Goal: Transaction & Acquisition: Purchase product/service

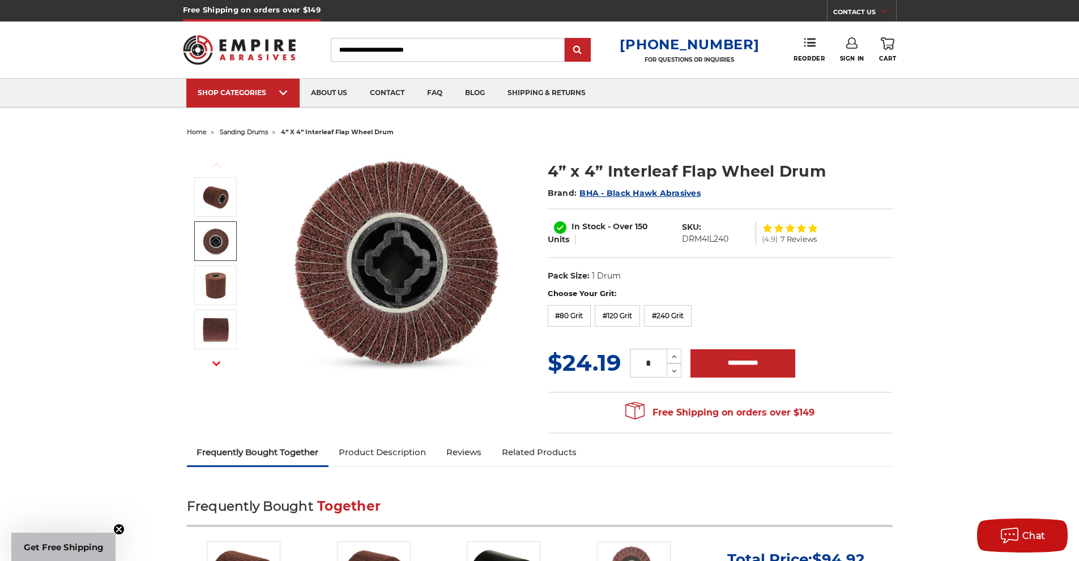
click at [245, 129] on span "sanding drums" at bounding box center [244, 132] width 48 height 8
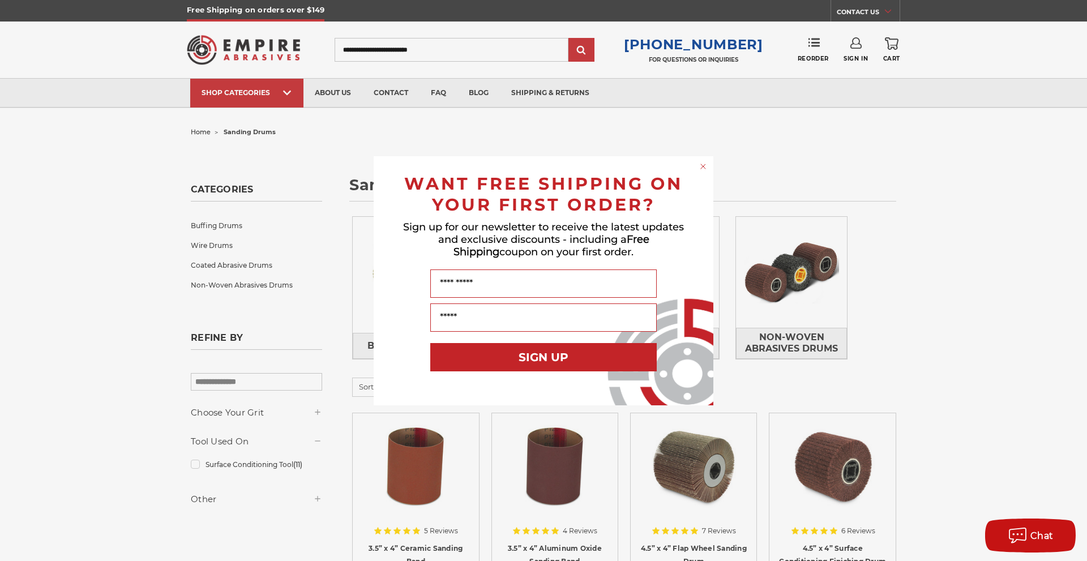
click at [698, 166] on icon "Close dialog" at bounding box center [703, 166] width 11 height 11
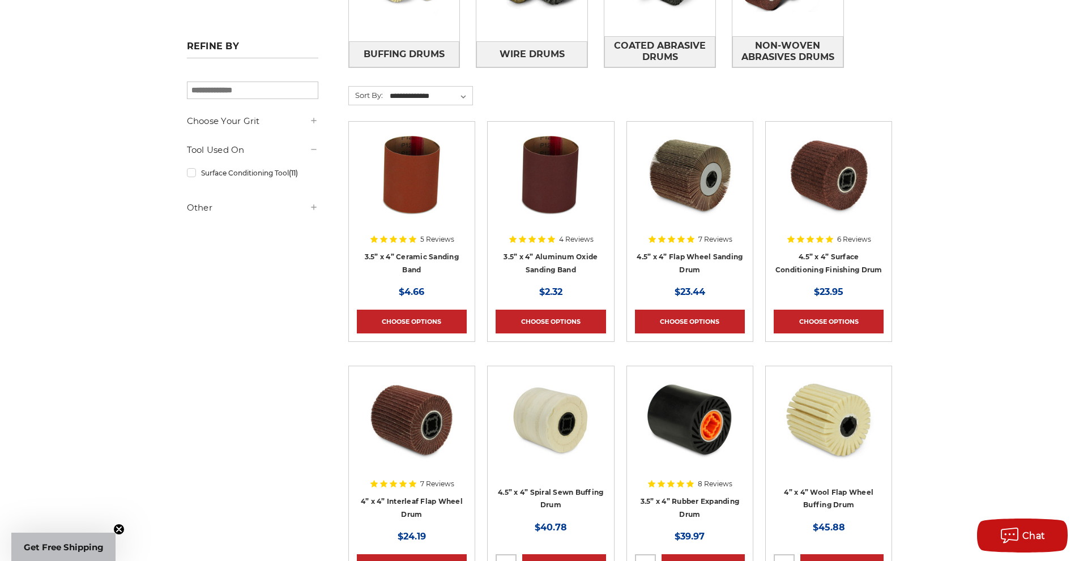
scroll to position [283, 0]
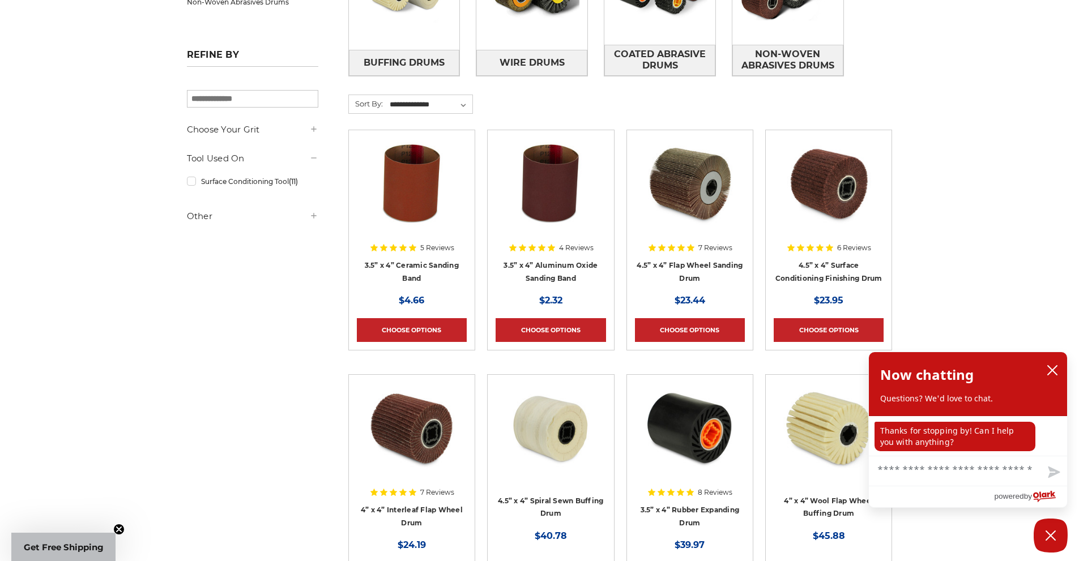
click at [701, 166] on img at bounding box center [689, 183] width 91 height 91
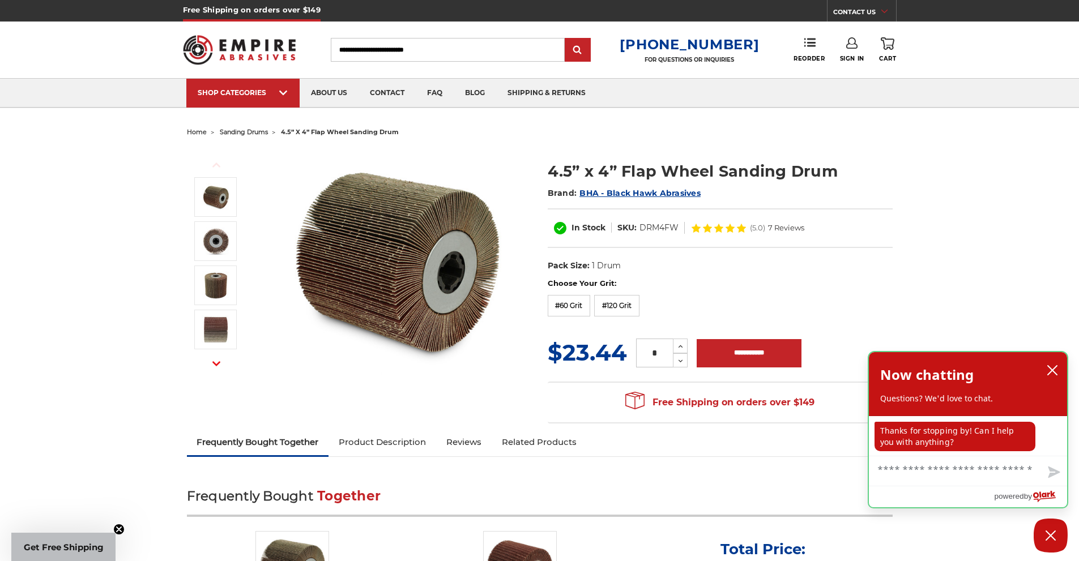
click at [1042, 368] on div "Now chatting Questions? We'd love to chat." at bounding box center [968, 383] width 176 height 41
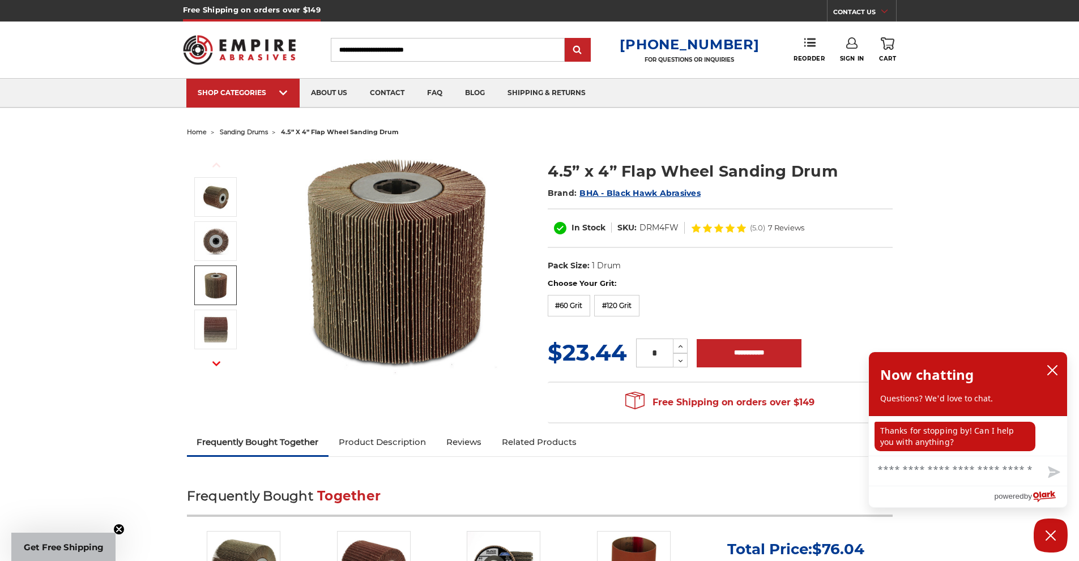
click at [208, 277] on img at bounding box center [216, 285] width 28 height 28
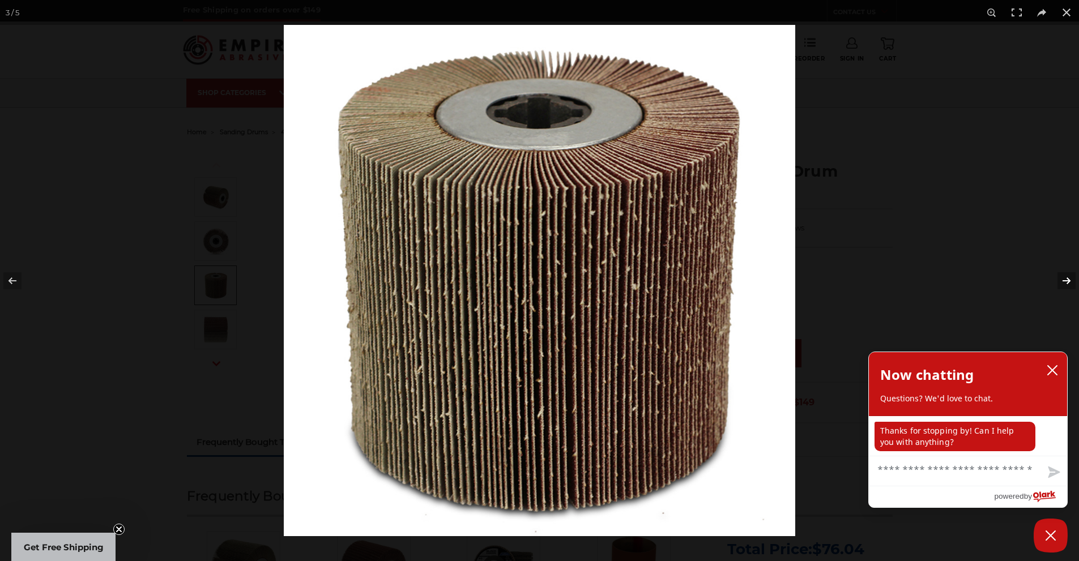
click at [1062, 287] on button at bounding box center [1059, 281] width 40 height 57
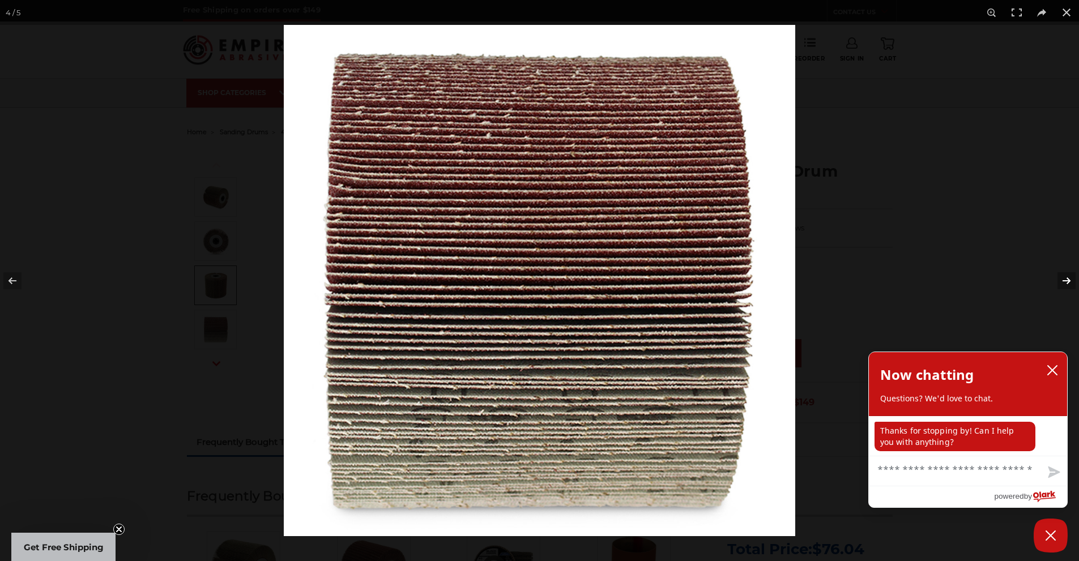
click at [1054, 279] on button at bounding box center [1059, 281] width 40 height 57
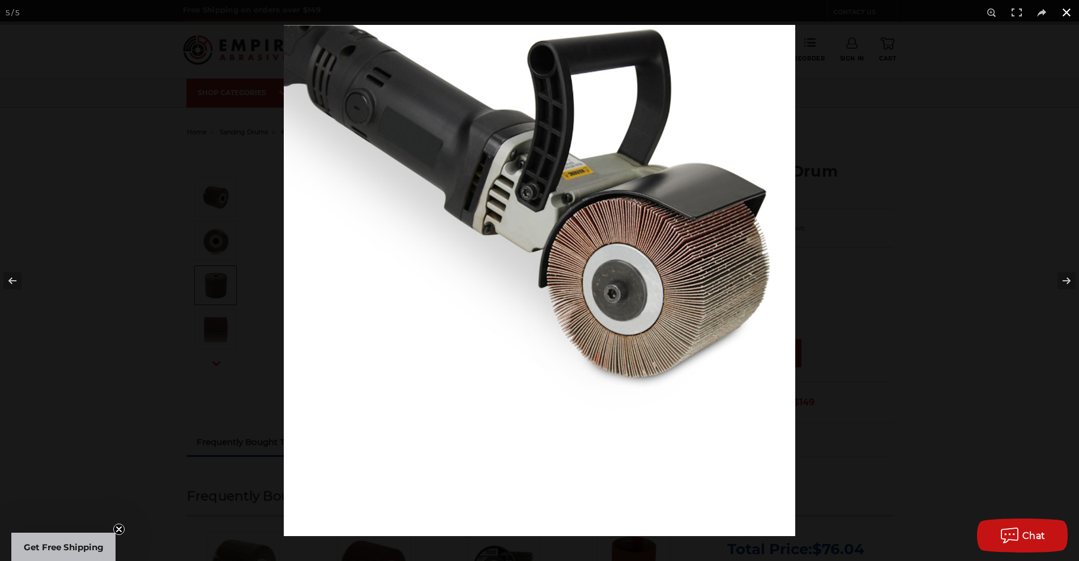
click at [1069, 4] on button at bounding box center [1066, 12] width 25 height 25
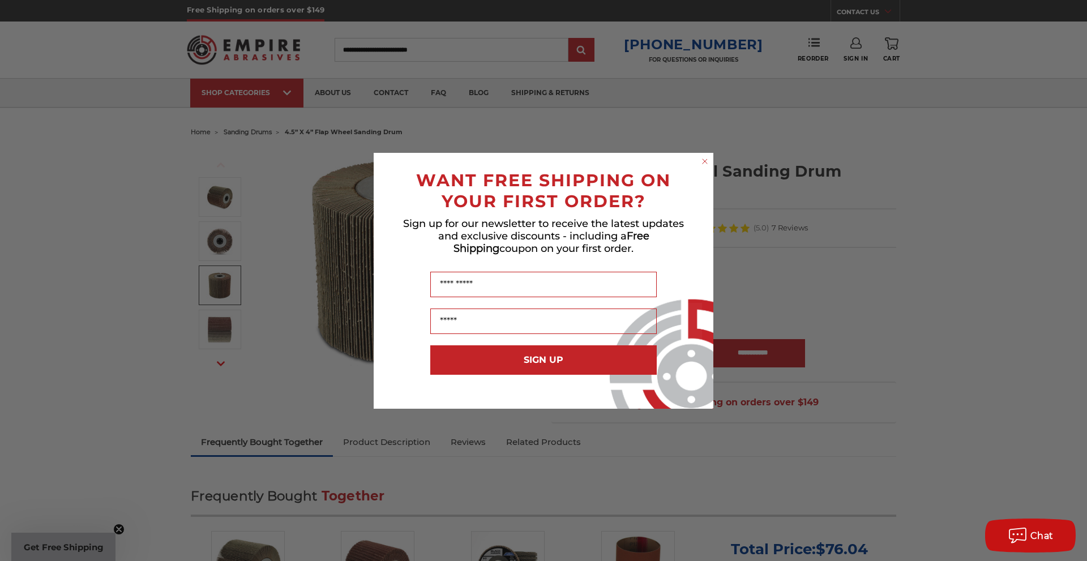
click at [705, 156] on circle "Close dialog" at bounding box center [705, 161] width 11 height 11
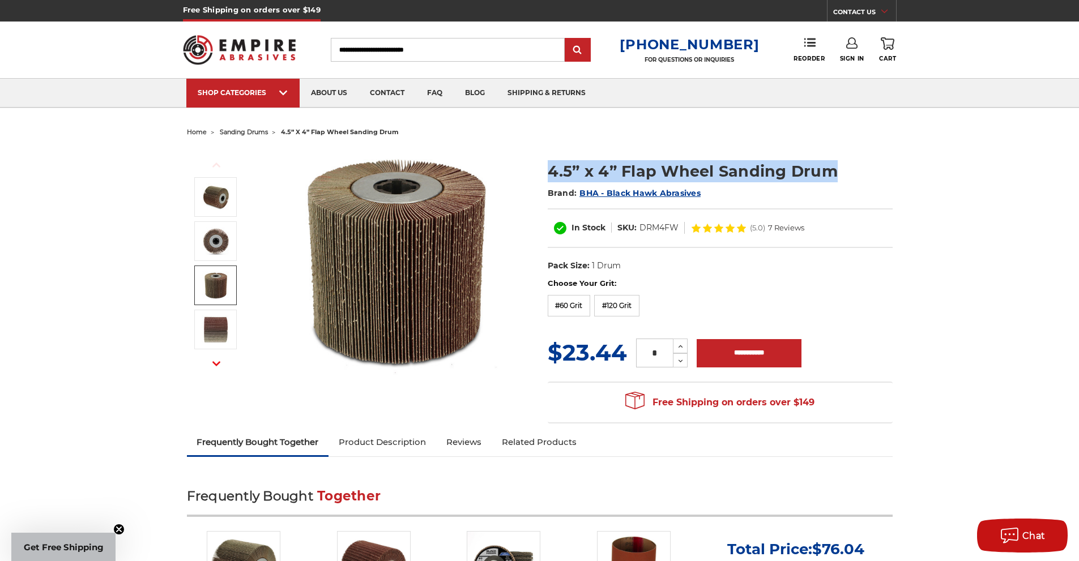
drag, startPoint x: 547, startPoint y: 172, endPoint x: 873, endPoint y: 172, distance: 325.5
click at [873, 172] on section "4.5” x 4” Flap Wheel Sanding Drum Brand: BHA - Black Hawk Abrasives In Stock SK…" at bounding box center [720, 213] width 361 height 130
